Goal: Task Accomplishment & Management: Use online tool/utility

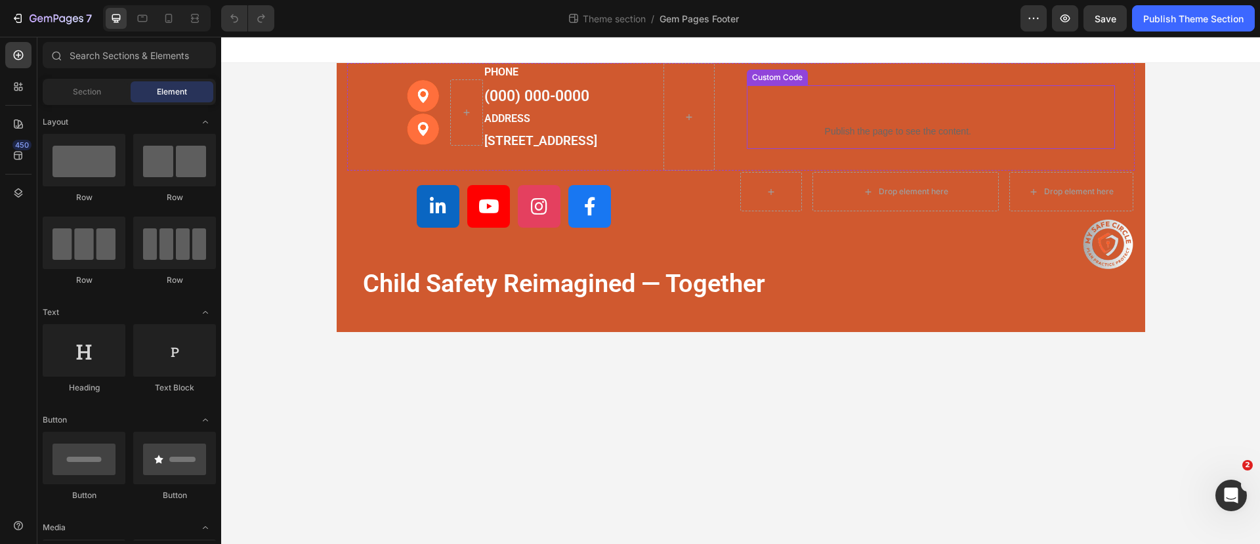
click at [905, 139] on p "Publish the page to see the content." at bounding box center [898, 132] width 303 height 14
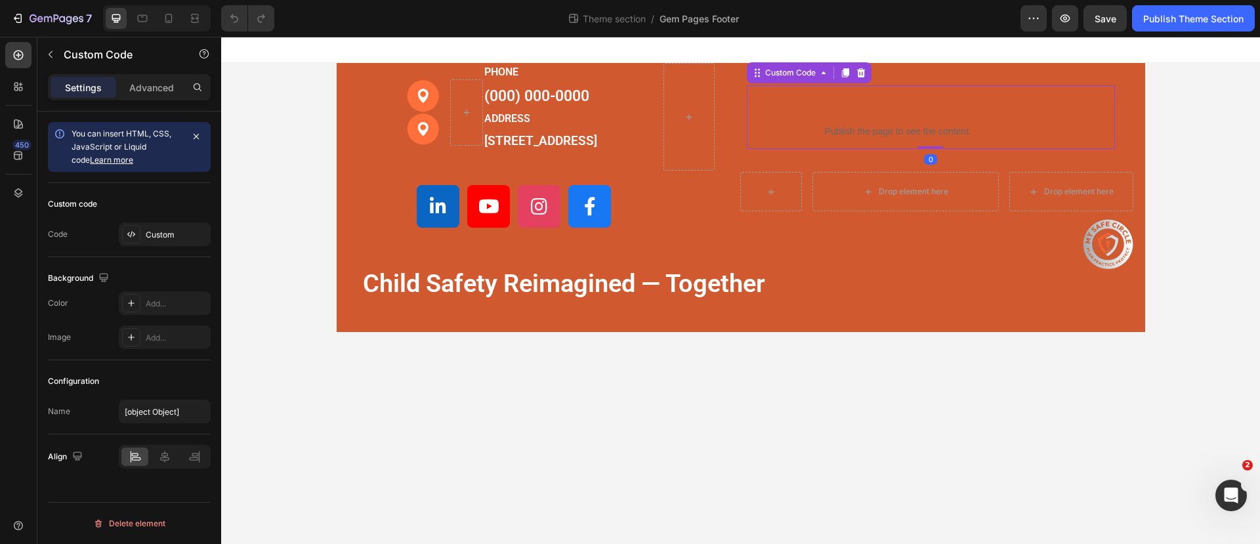
click at [905, 139] on p "Publish the page to see the content." at bounding box center [898, 132] width 303 height 14
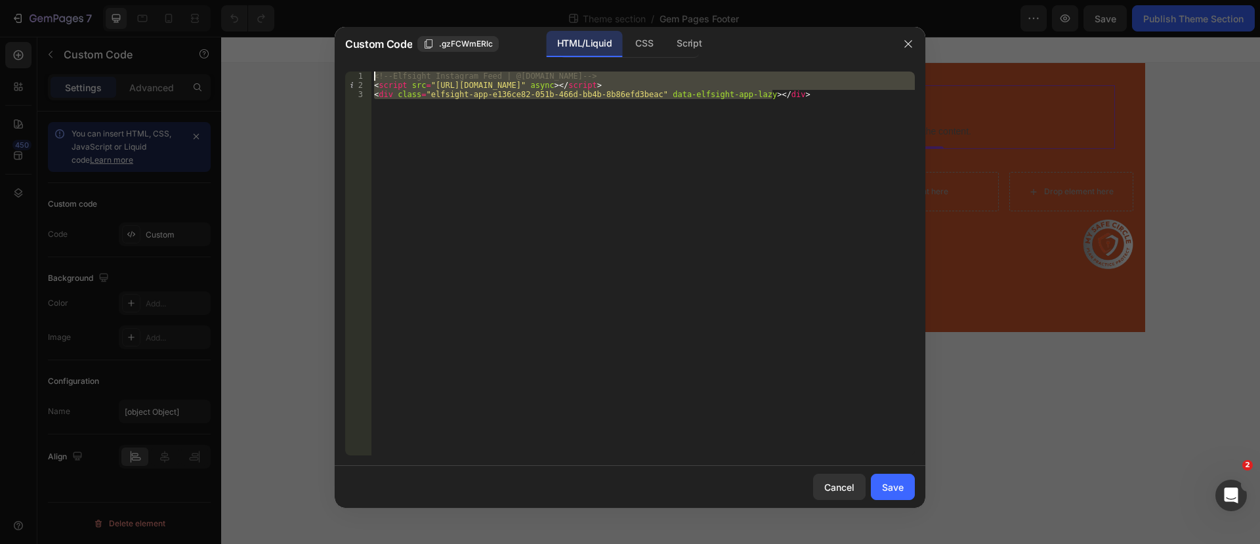
drag, startPoint x: 802, startPoint y: 102, endPoint x: 364, endPoint y: 76, distance: 438.0
click at [364, 76] on div "<div class="elfsight-app-e136ce82-051b-466d-bb4b-8b86efd3beac" data-elfsight-ap…" at bounding box center [630, 264] width 570 height 384
type textarea "<!-- Elfsight Instagram Feed | @[DOMAIN_NAME] --> <script src="[URL][DOMAIN_NAM…"
click at [848, 491] on div "Cancel" at bounding box center [840, 488] width 30 height 14
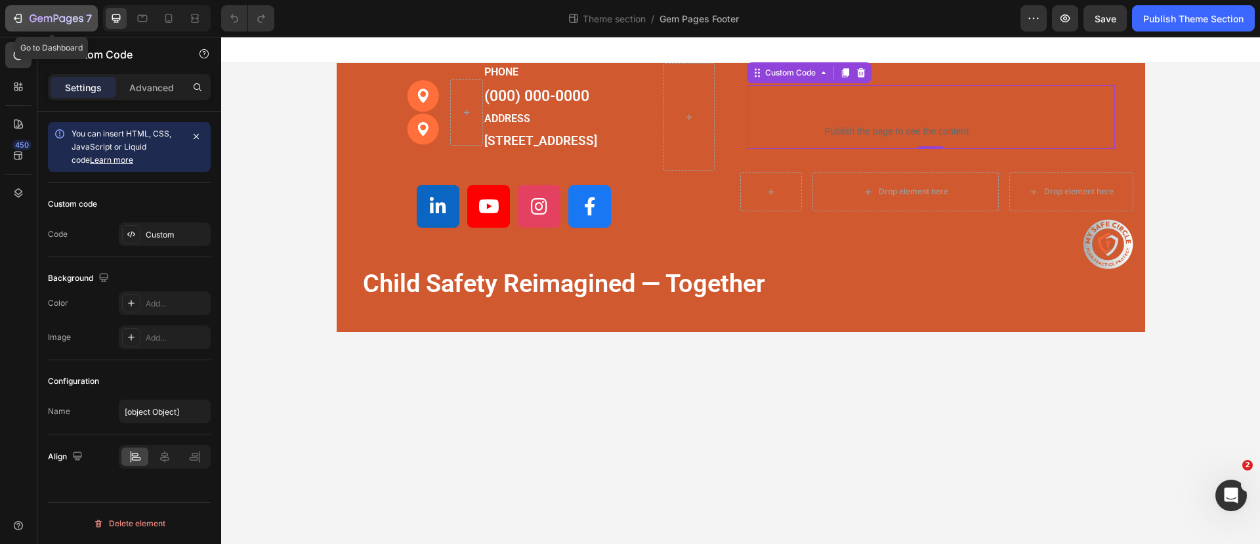
click at [23, 13] on icon "button" at bounding box center [17, 18] width 13 height 13
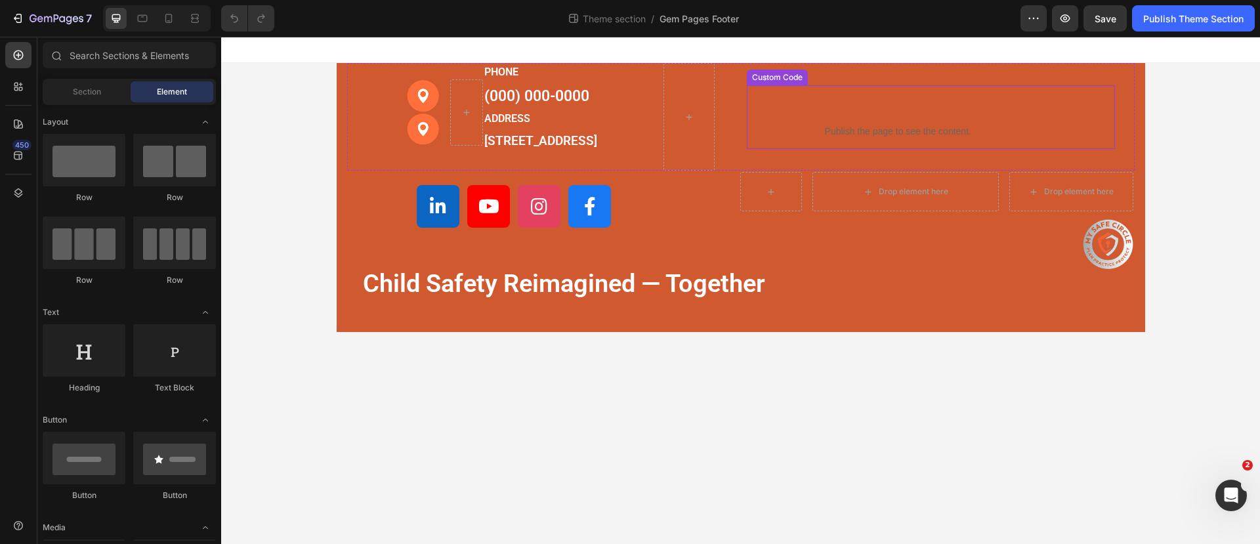
click at [872, 139] on p "Publish the page to see the content." at bounding box center [898, 132] width 303 height 14
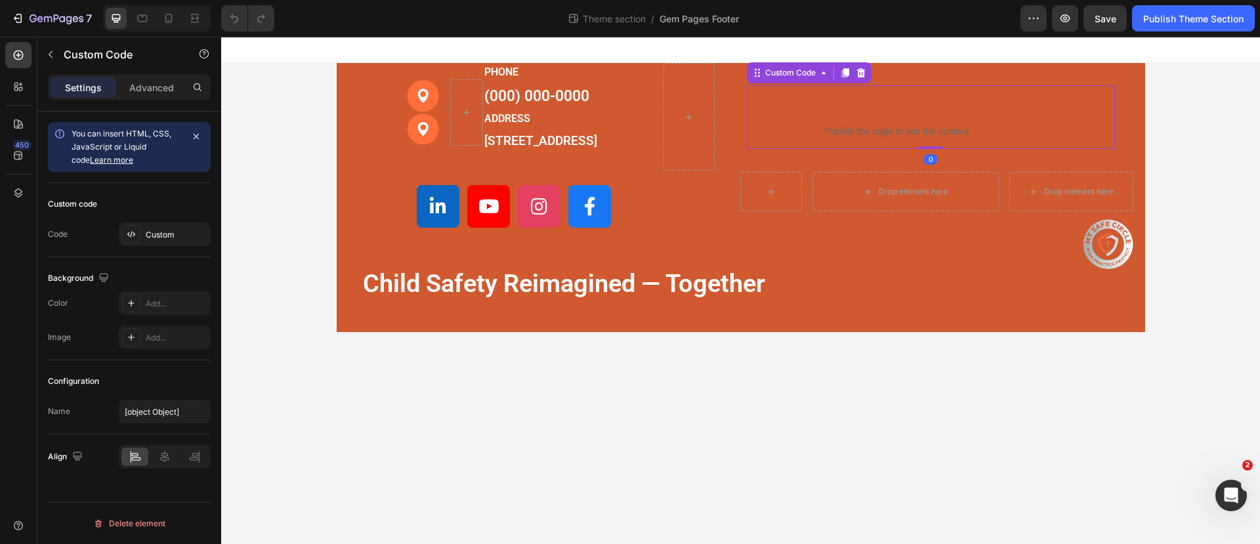
click at [874, 138] on p "Publish the page to see the content." at bounding box center [898, 132] width 303 height 14
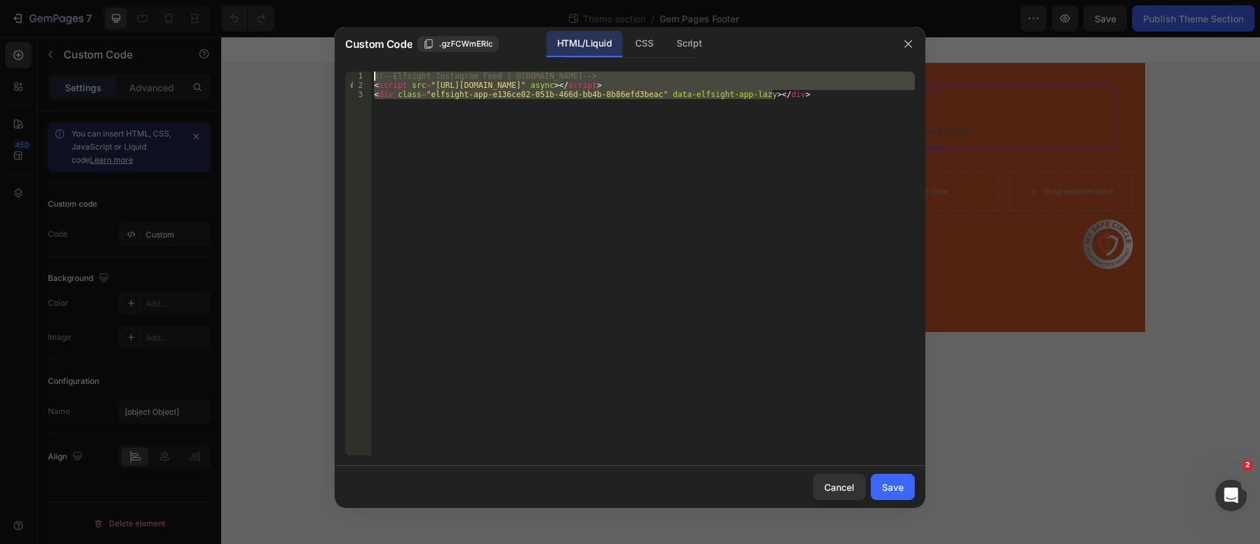
drag, startPoint x: 802, startPoint y: 99, endPoint x: 369, endPoint y: 75, distance: 433.9
click at [369, 75] on div "<div class="elfsight-app-e136ce82-051b-466d-bb4b-8b86efd3beac" data-elfsight-ap…" at bounding box center [630, 264] width 570 height 384
type textarea "<!-- Elfsight Instagram Feed | @[DOMAIN_NAME] --> <script src="[URL][DOMAIN_NAM…"
